Goal: Task Accomplishment & Management: Complete application form

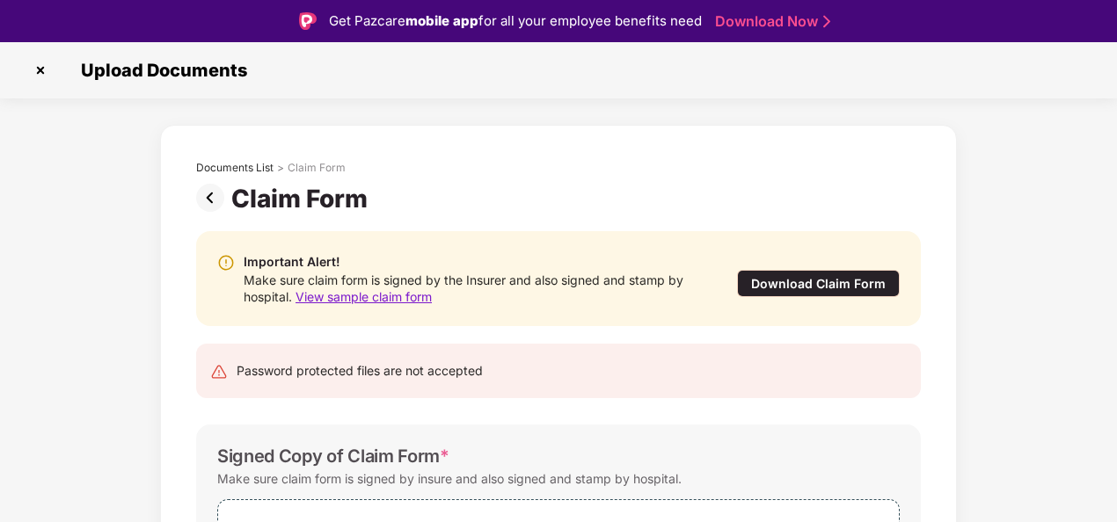
click at [398, 296] on span "View sample claim form" at bounding box center [364, 296] width 136 height 15
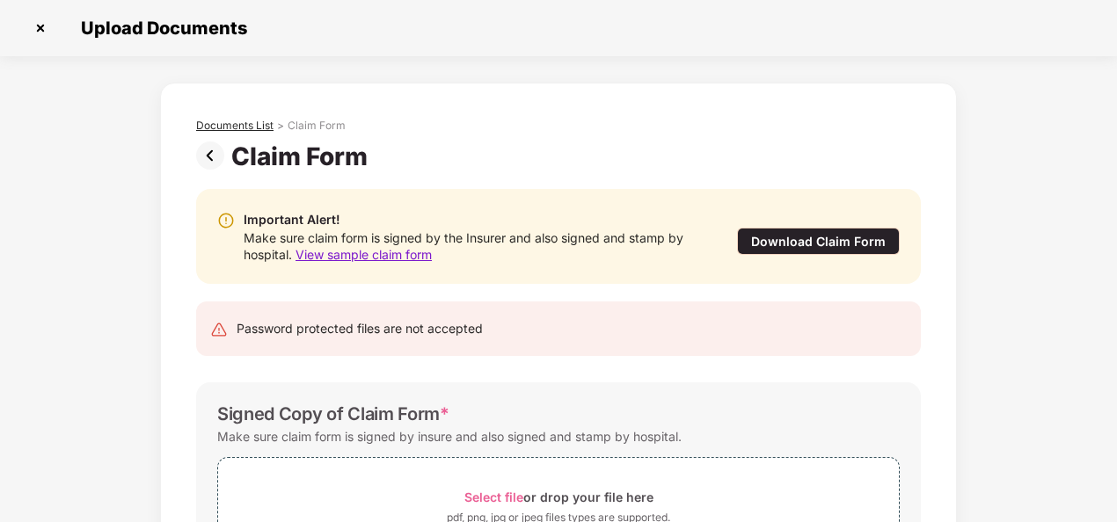
click at [222, 125] on div "Documents List" at bounding box center [234, 126] width 77 height 14
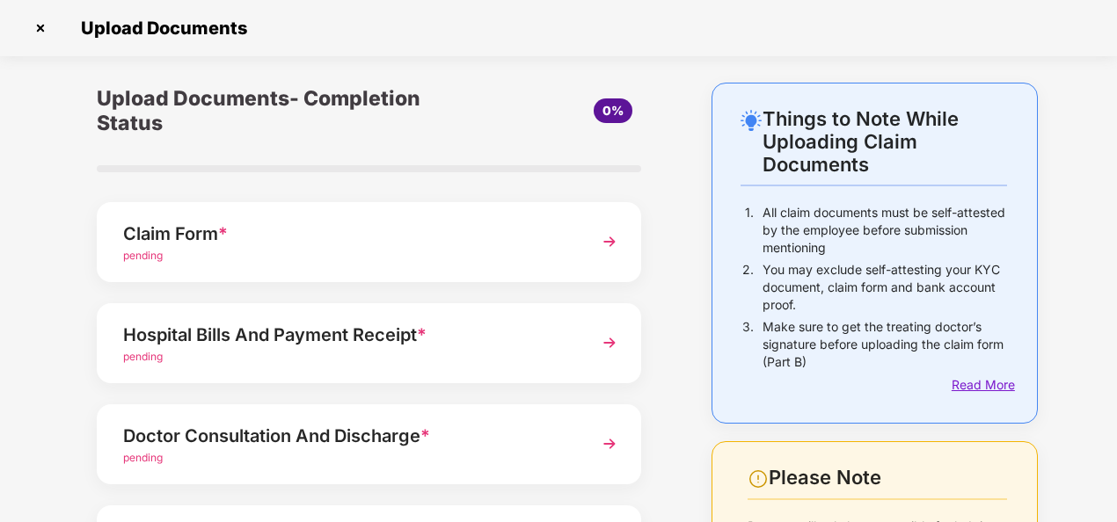
click at [952, 387] on div "Read More" at bounding box center [979, 385] width 55 height 19
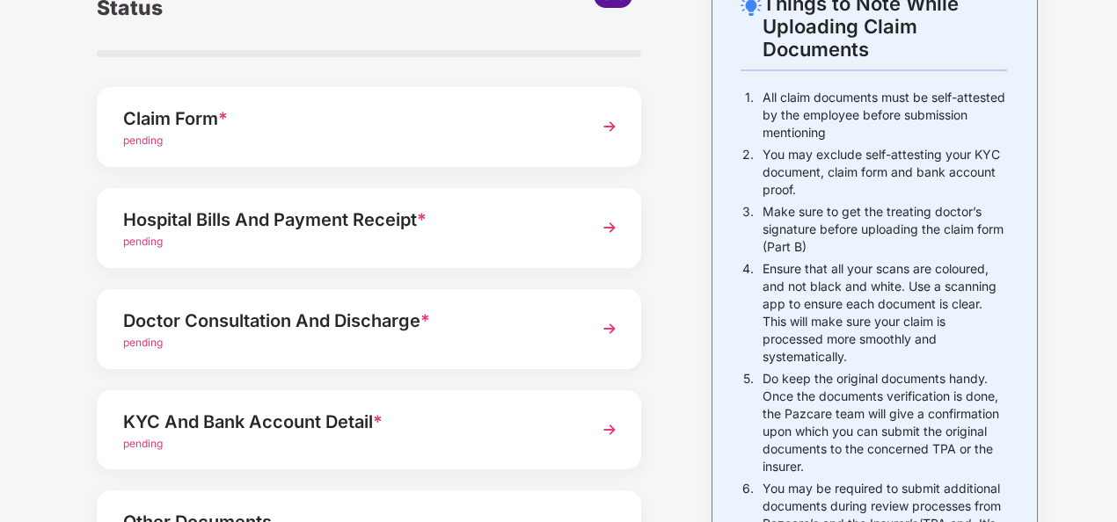
scroll to position [101, 0]
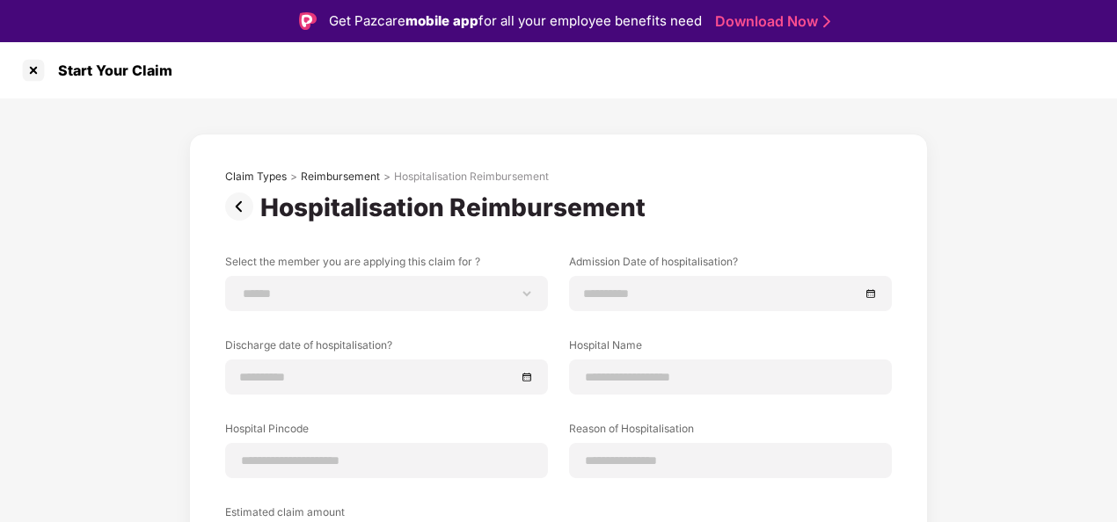
scroll to position [42, 0]
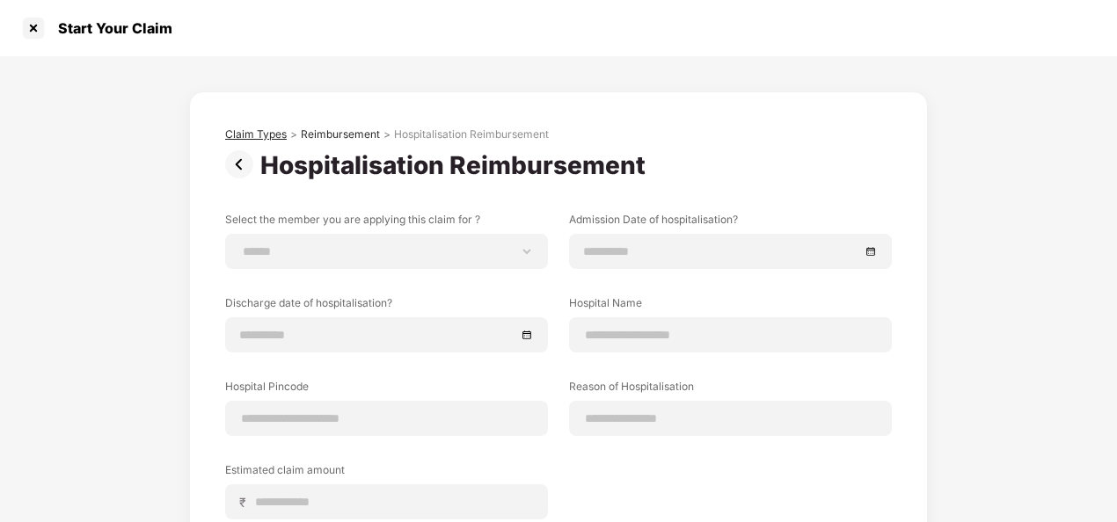
click at [276, 134] on div "Claim Types" at bounding box center [256, 135] width 62 height 14
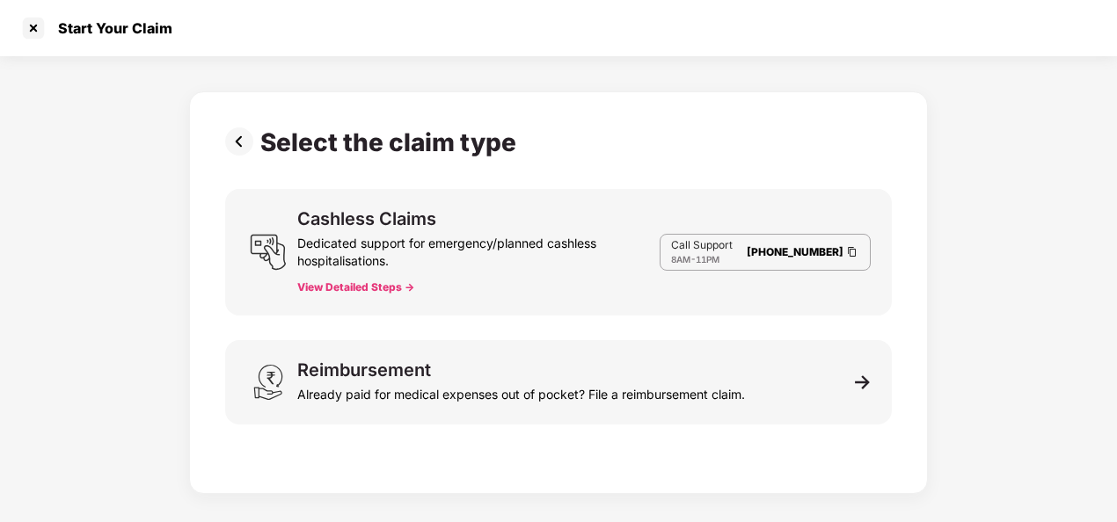
click at [239, 145] on img at bounding box center [242, 142] width 35 height 28
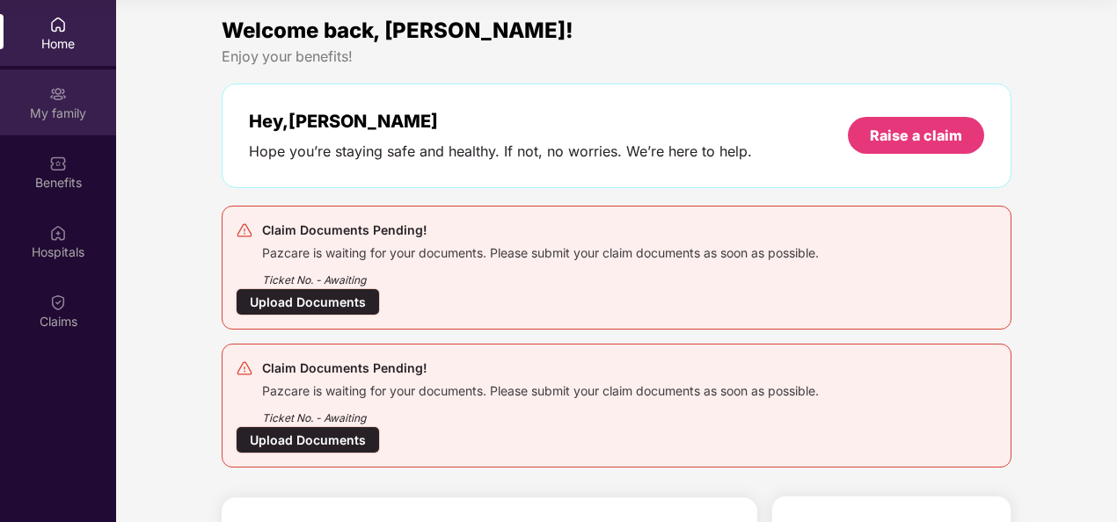
click at [58, 114] on div "My family" at bounding box center [58, 114] width 116 height 18
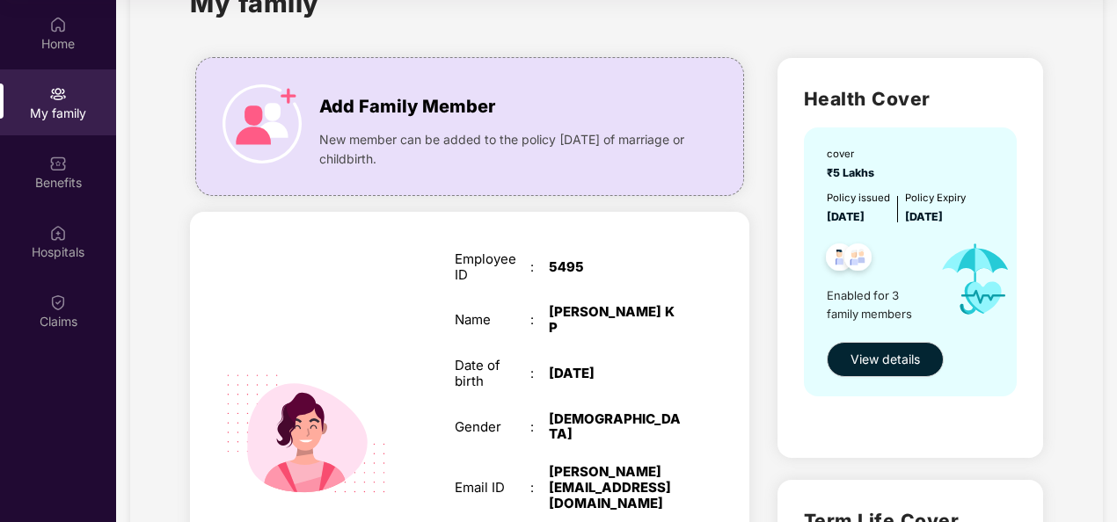
scroll to position [39, 0]
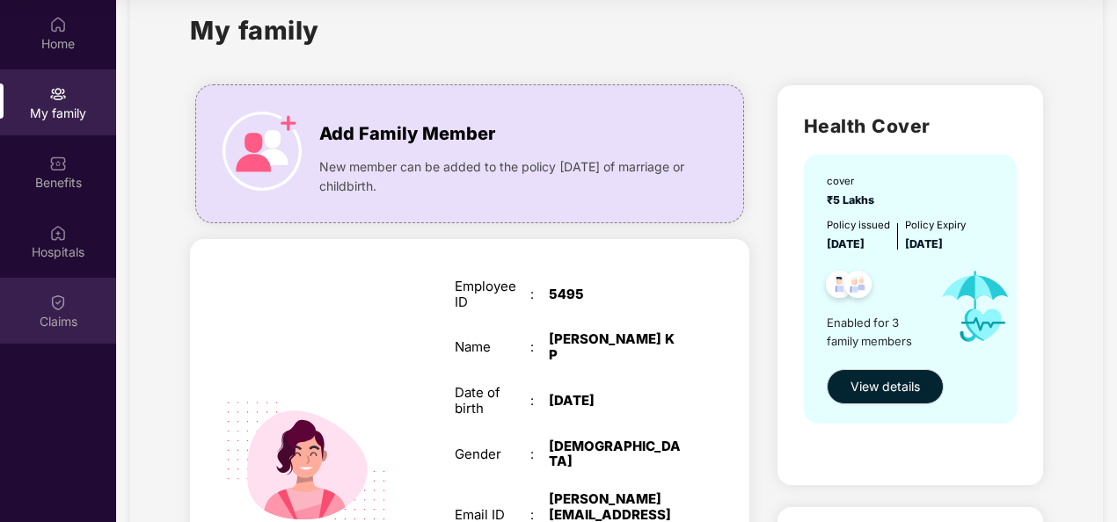
click at [27, 307] on div "Claims" at bounding box center [58, 311] width 116 height 66
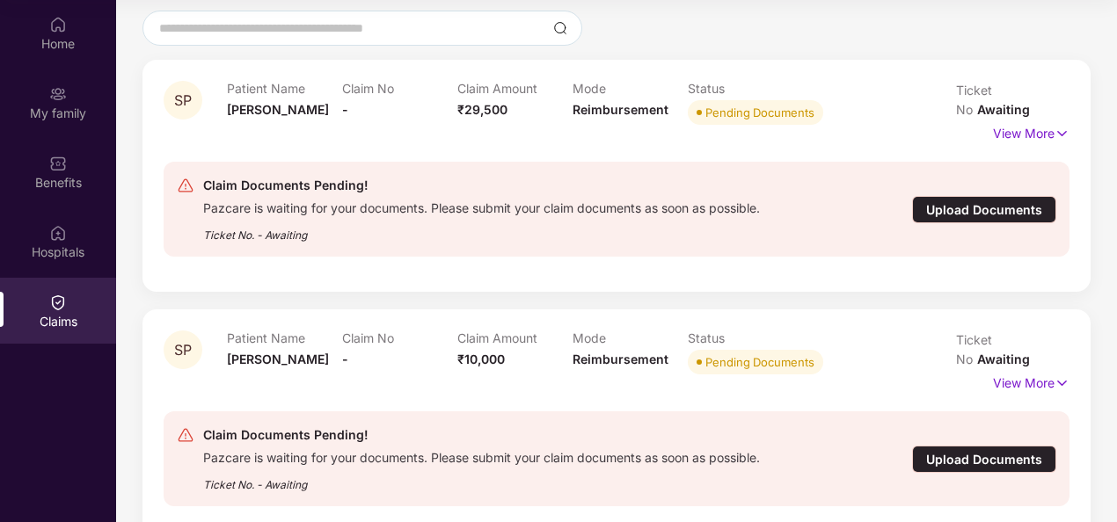
scroll to position [67, 0]
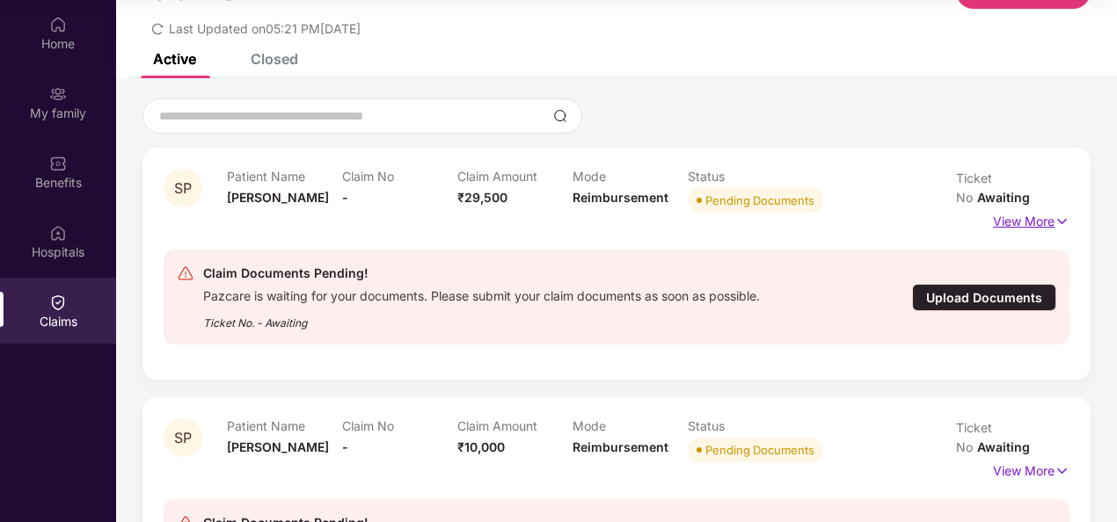
click at [1050, 208] on p "View More" at bounding box center [1031, 220] width 77 height 24
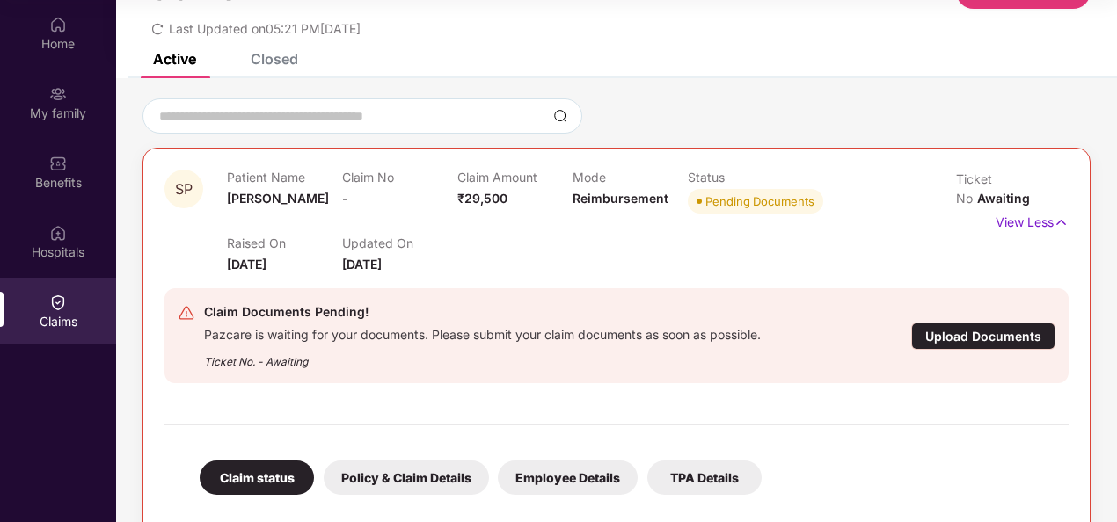
scroll to position [0, 0]
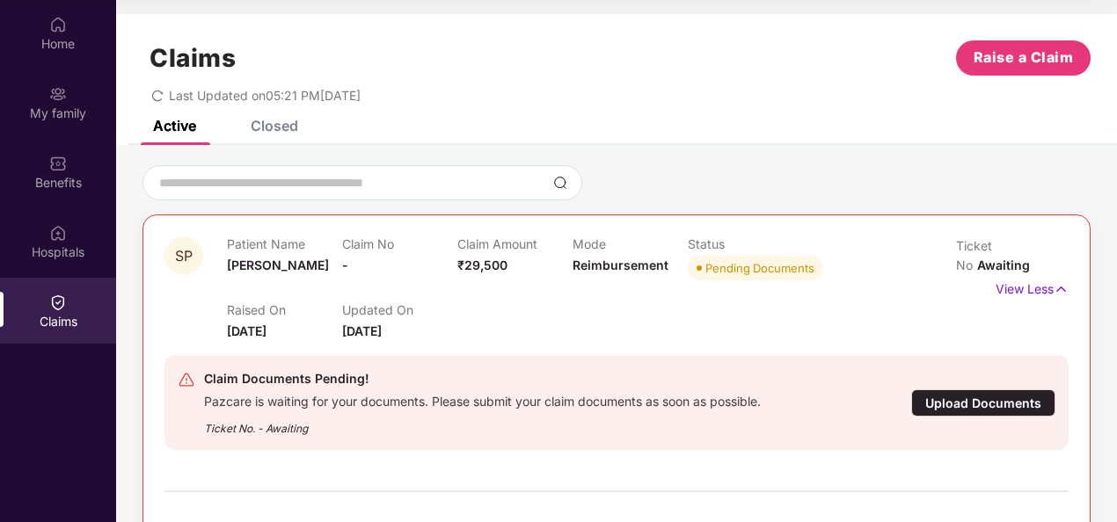
click at [975, 401] on div "Upload Documents" at bounding box center [983, 403] width 144 height 27
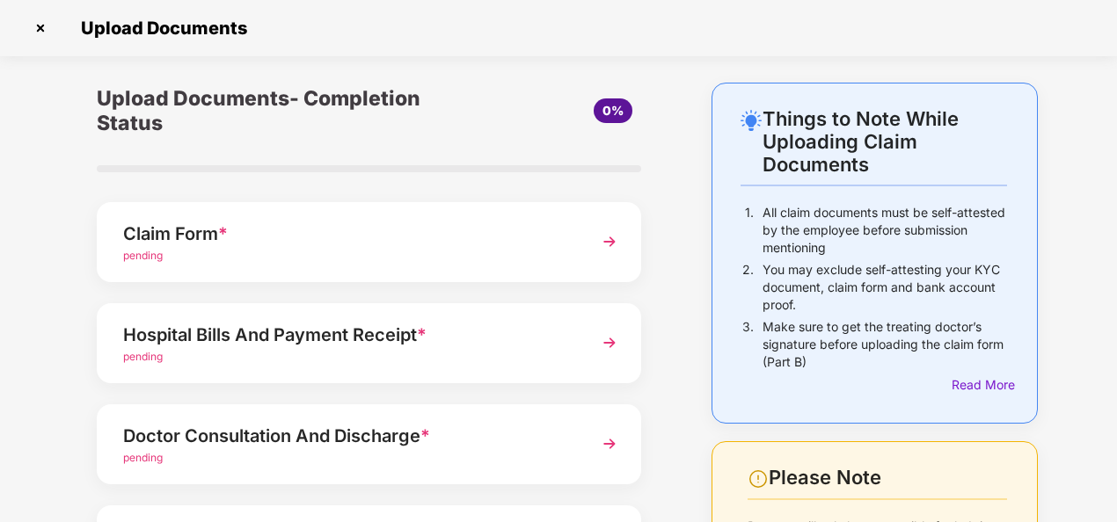
click at [610, 345] on img at bounding box center [610, 343] width 32 height 32
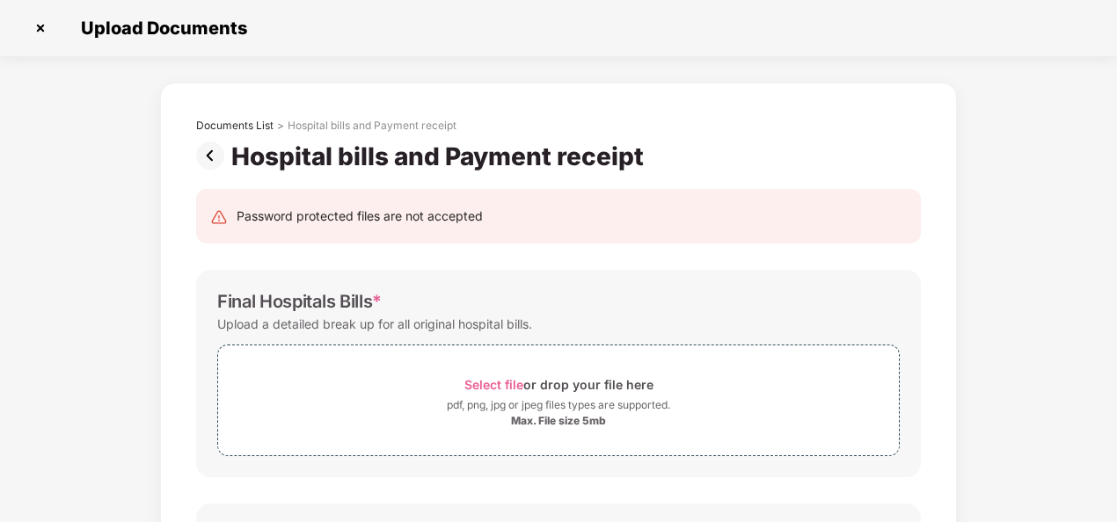
scroll to position [0, 0]
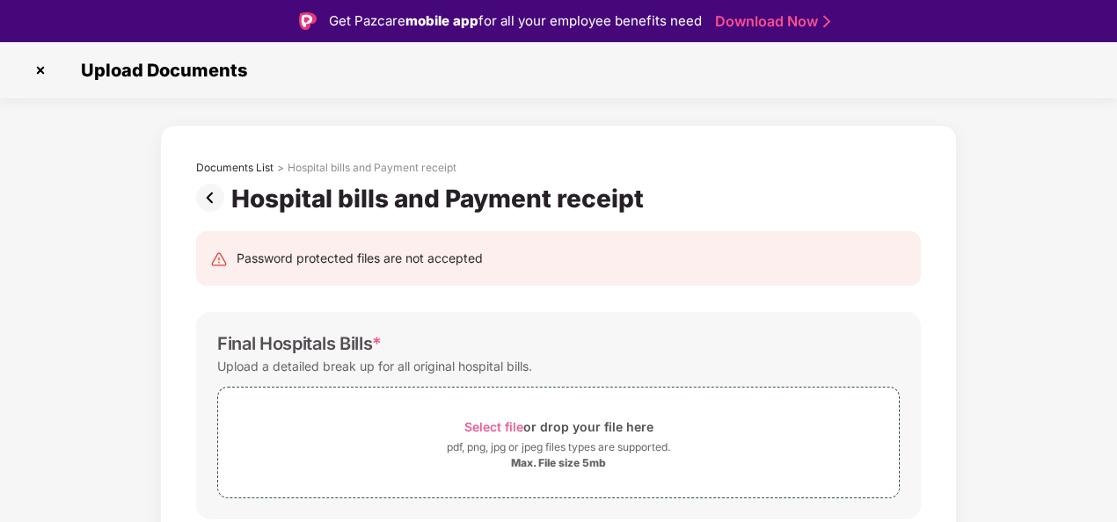
click at [206, 198] on img at bounding box center [213, 198] width 35 height 28
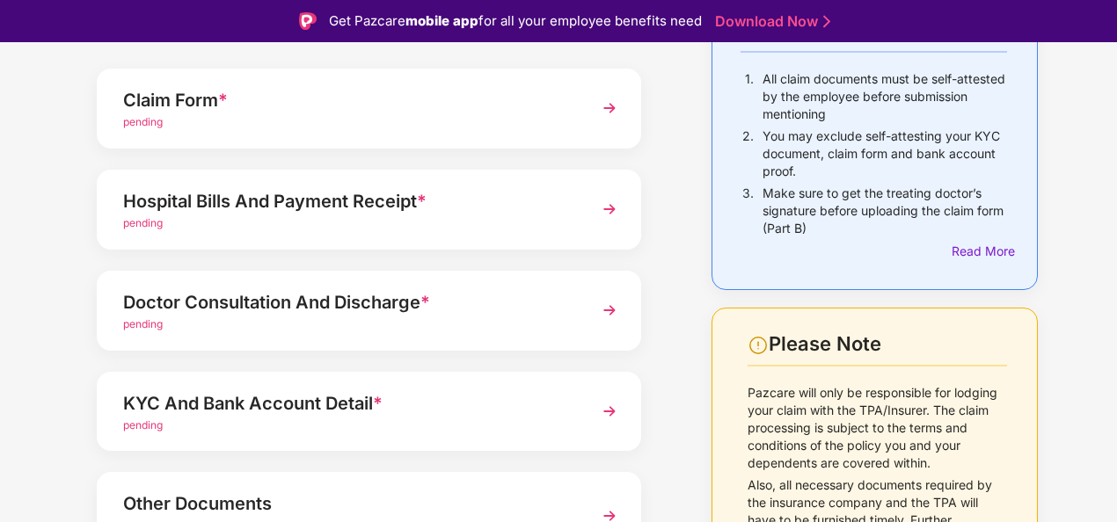
scroll to position [264, 0]
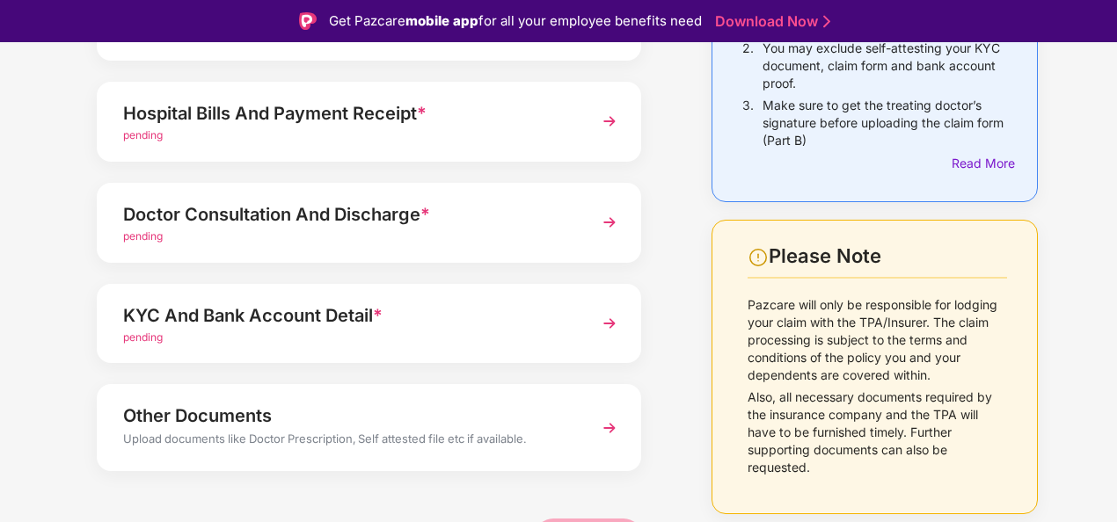
click at [597, 324] on img at bounding box center [610, 324] width 32 height 32
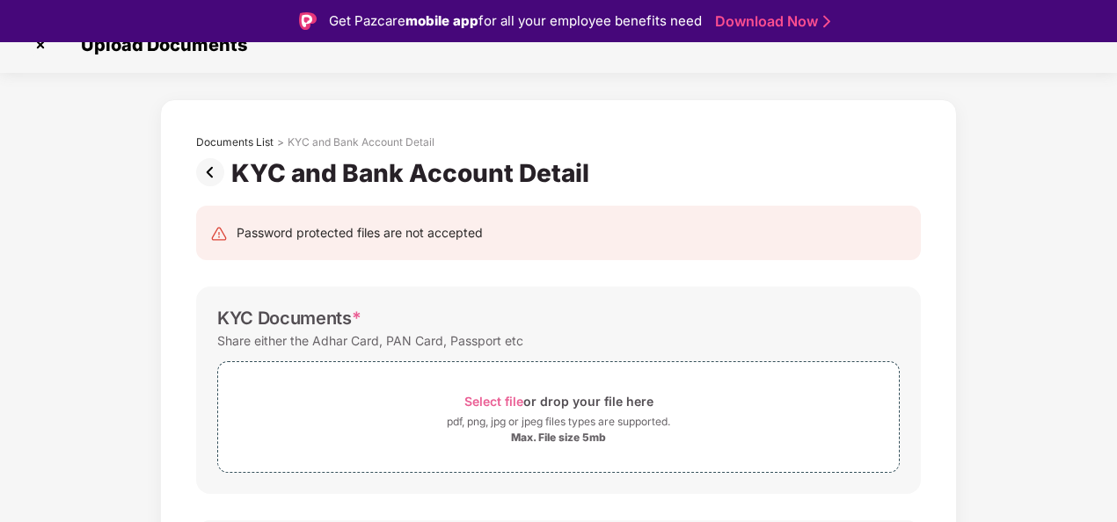
scroll to position [0, 0]
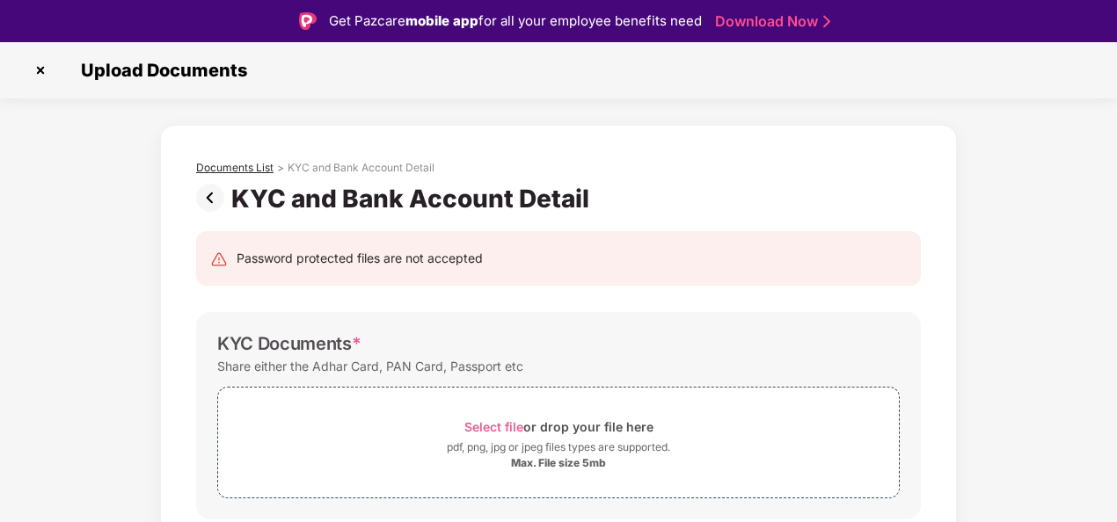
click at [235, 169] on div "Documents List" at bounding box center [234, 168] width 77 height 14
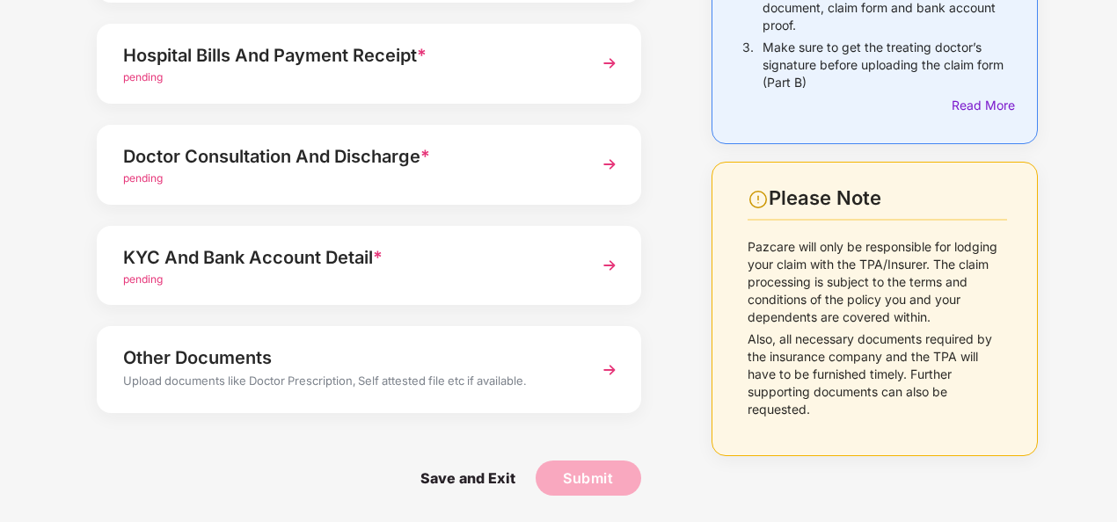
scroll to position [104, 0]
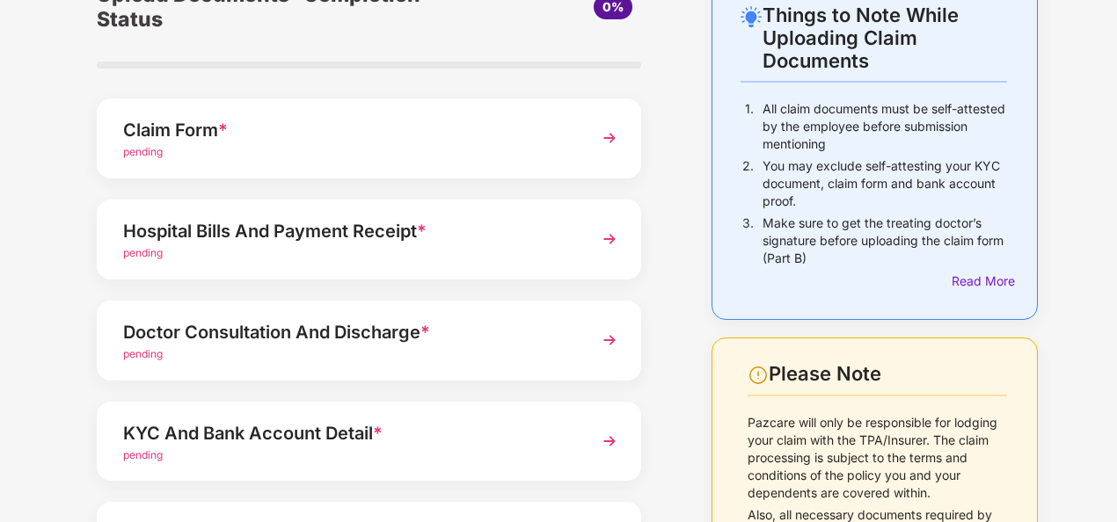
click at [610, 236] on img at bounding box center [610, 239] width 32 height 32
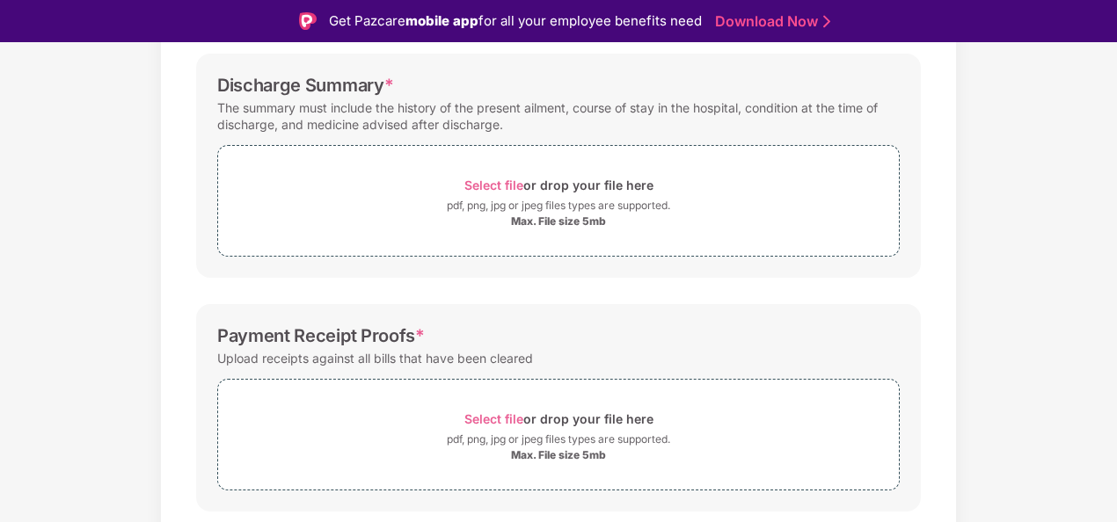
scroll to position [456, 0]
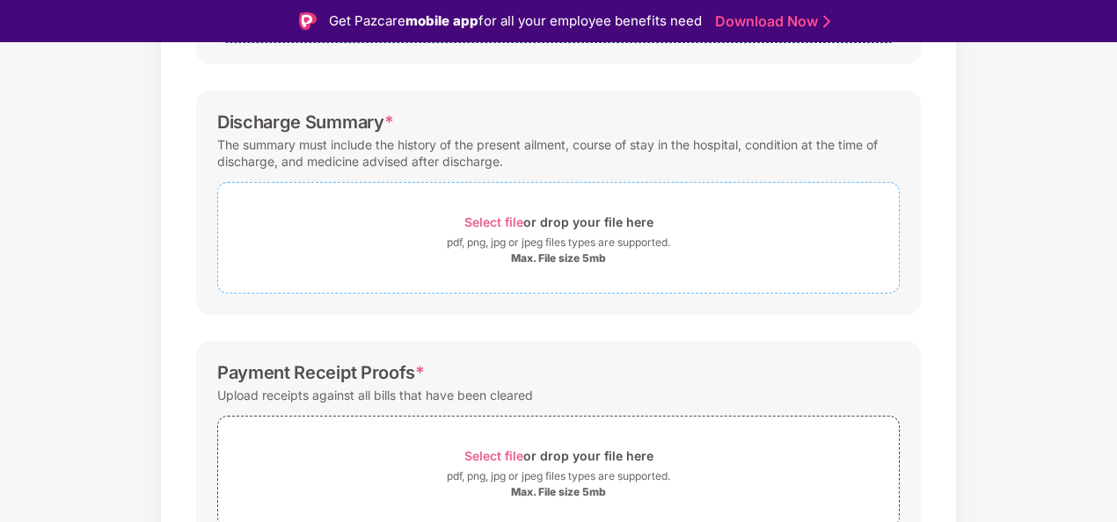
click at [493, 218] on span "Select file" at bounding box center [493, 222] width 59 height 15
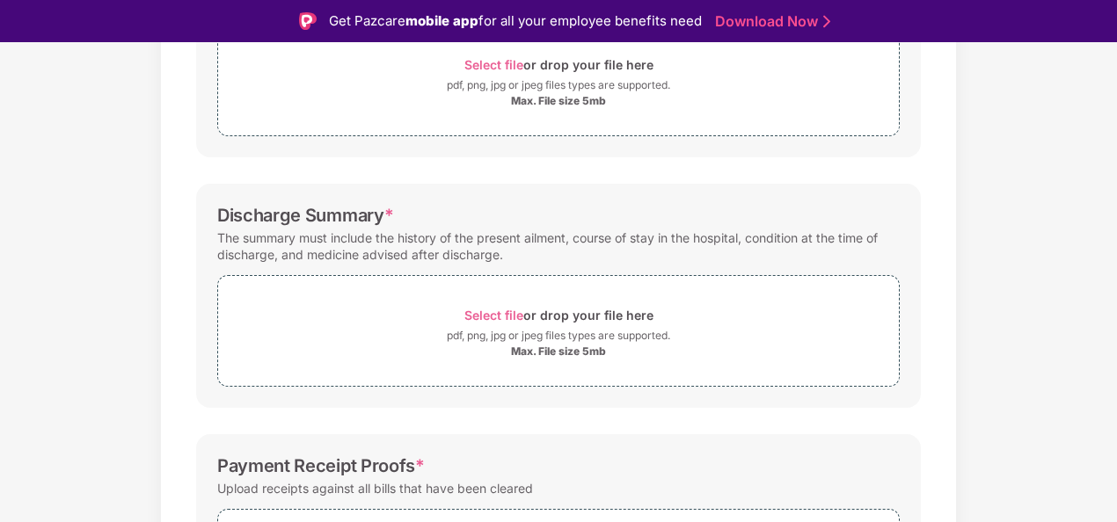
scroll to position [368, 0]
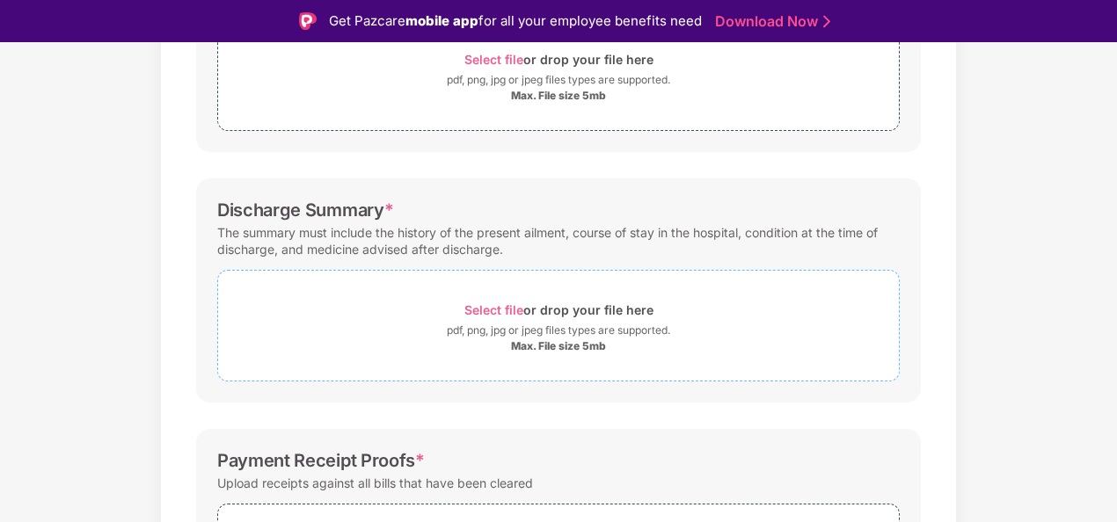
click at [501, 310] on span "Select file" at bounding box center [493, 310] width 59 height 15
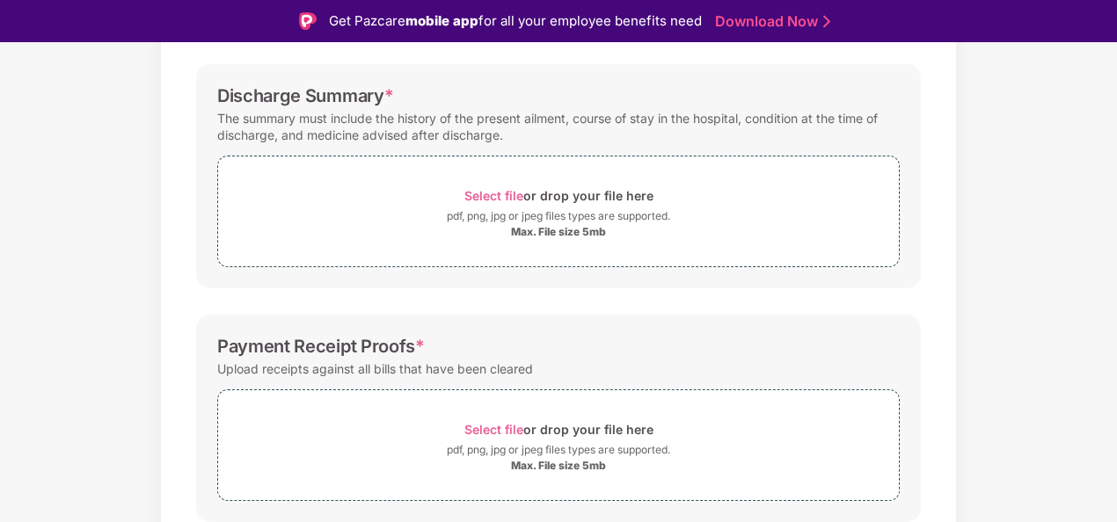
scroll to position [456, 0]
